Goal: Transaction & Acquisition: Purchase product/service

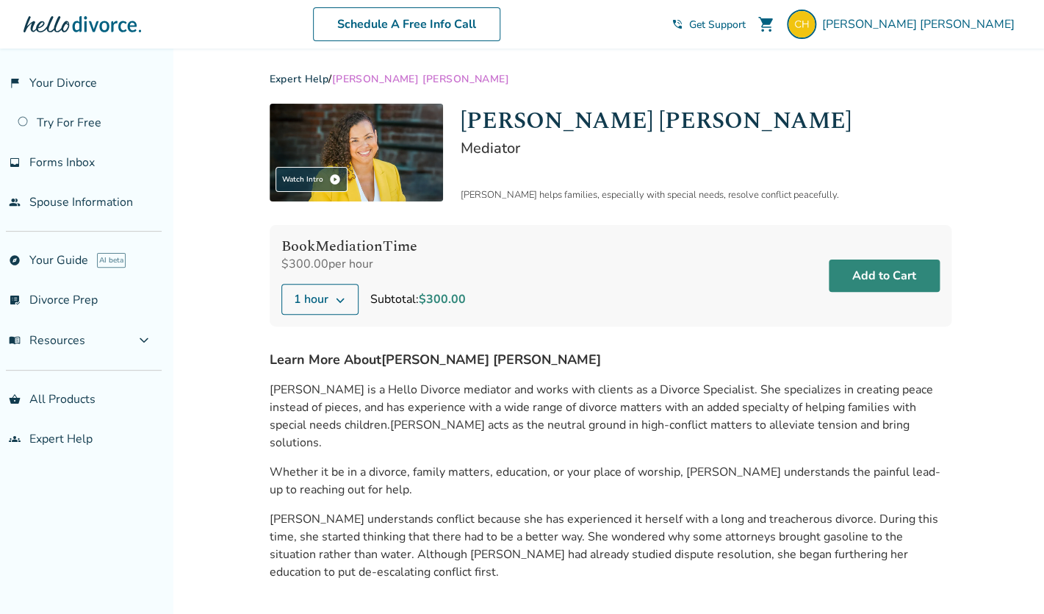
click at [881, 290] on button "Add to Cart" at bounding box center [884, 275] width 111 height 32
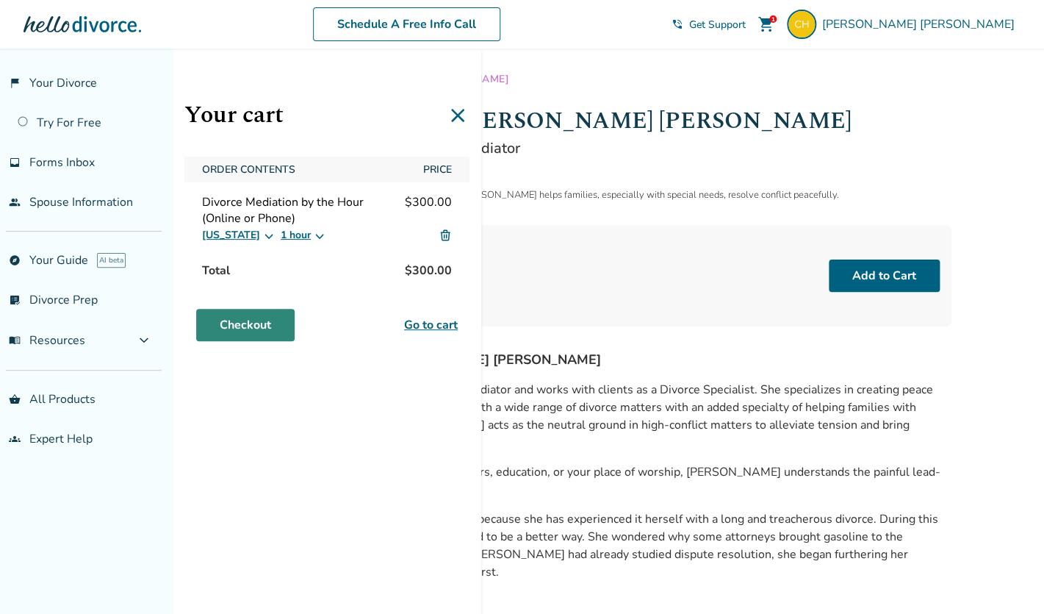
click at [279, 324] on link "Checkout" at bounding box center [245, 325] width 98 height 32
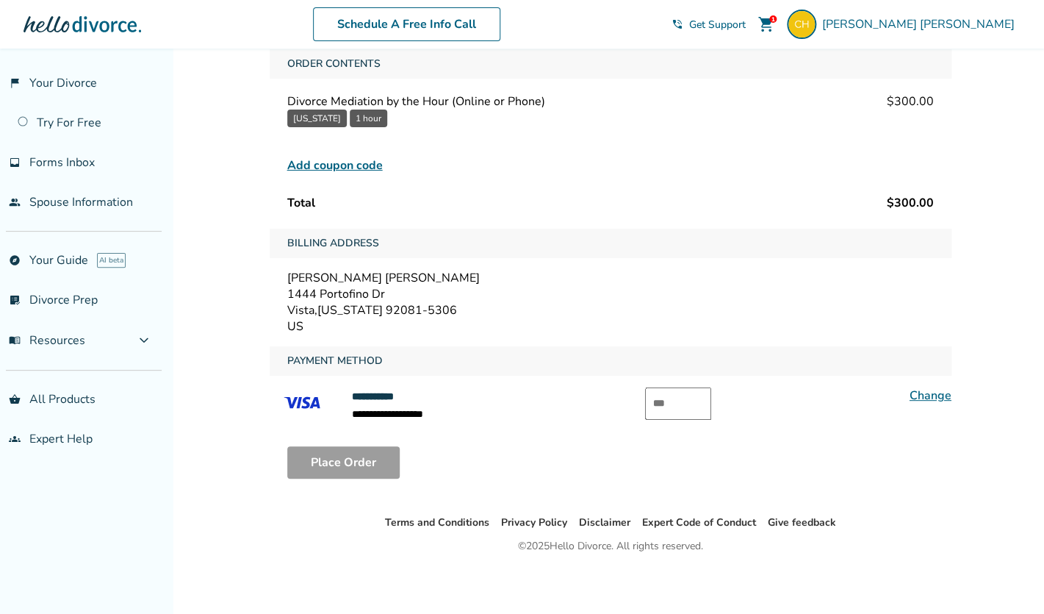
scroll to position [99, 0]
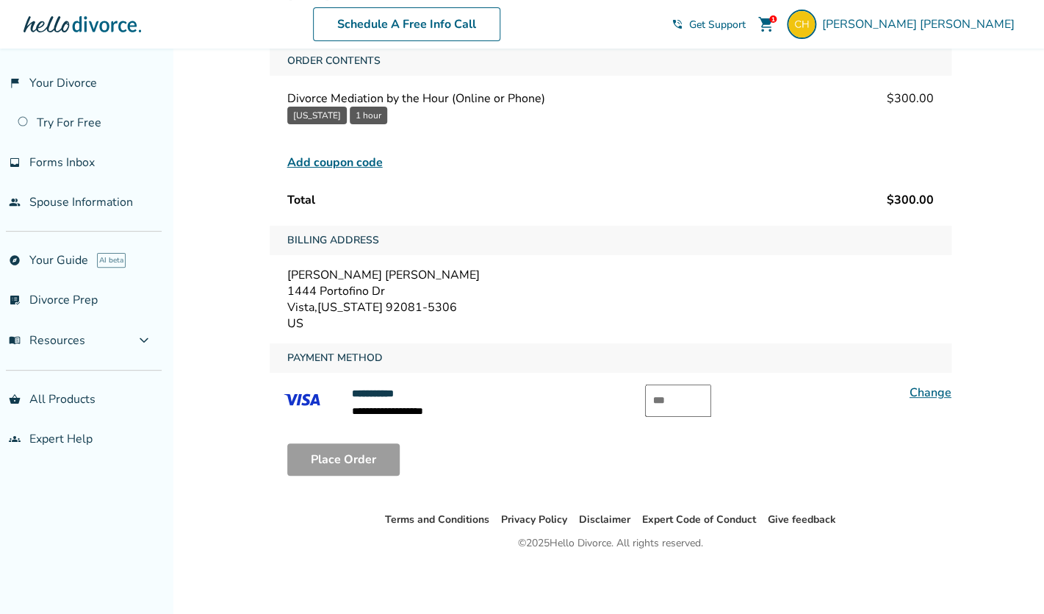
click at [684, 409] on input "text" at bounding box center [678, 400] width 66 height 32
type input "***"
click at [378, 457] on button "Place Order" at bounding box center [343, 459] width 112 height 32
click at [487, 481] on div "Place Order" at bounding box center [611, 459] width 682 height 56
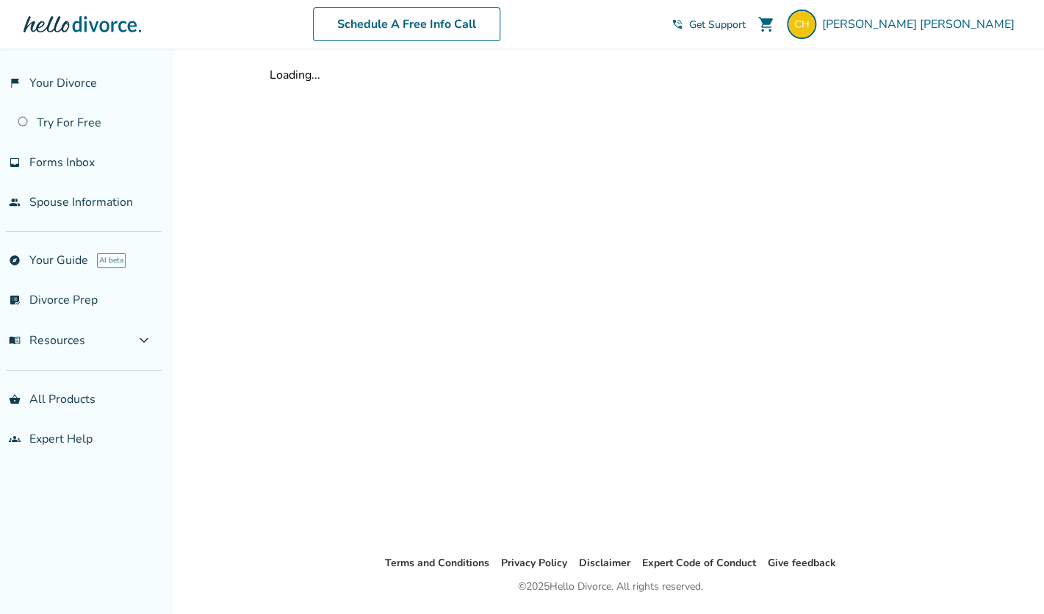
scroll to position [12, 0]
